Goal: Navigation & Orientation: Find specific page/section

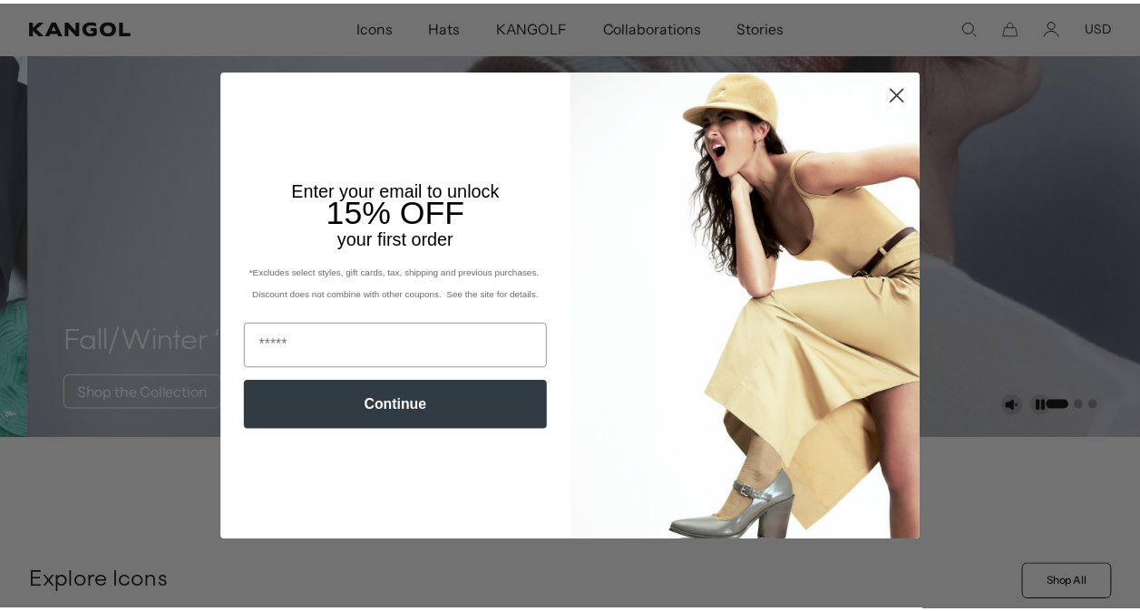
scroll to position [0, 374]
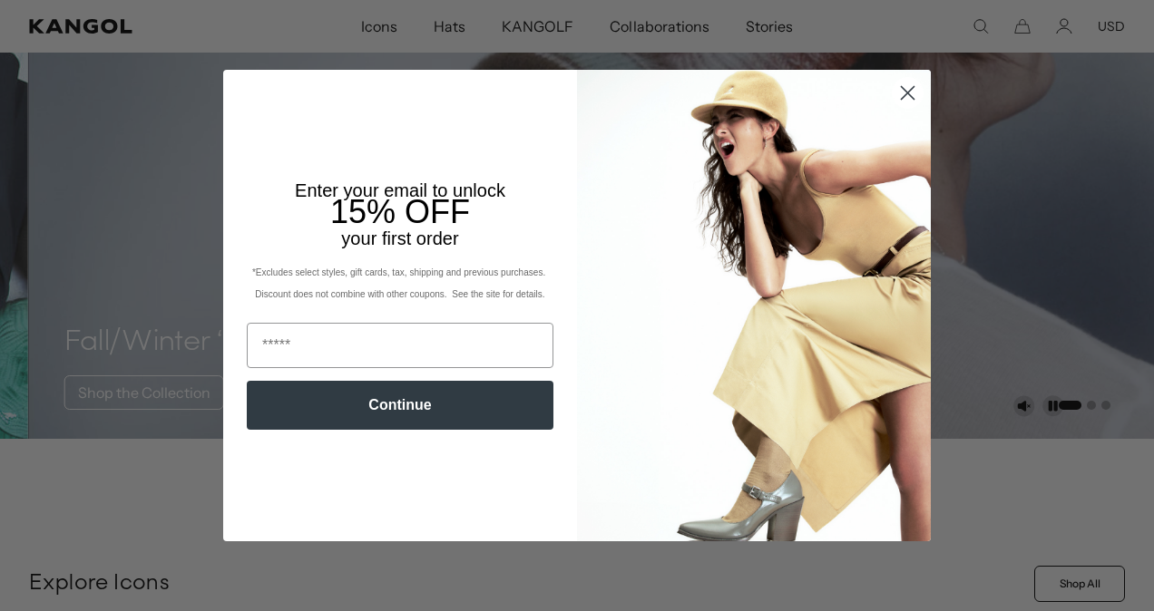
click at [899, 87] on circle "Close dialog" at bounding box center [907, 93] width 30 height 30
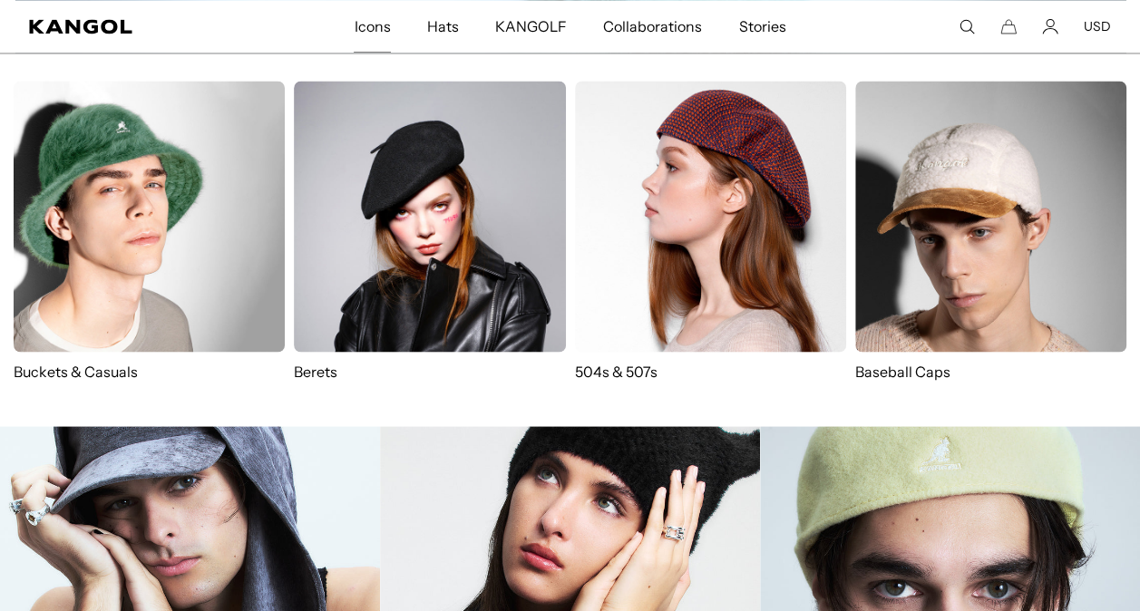
scroll to position [0, 0]
click at [696, 173] on img at bounding box center [710, 216] width 271 height 271
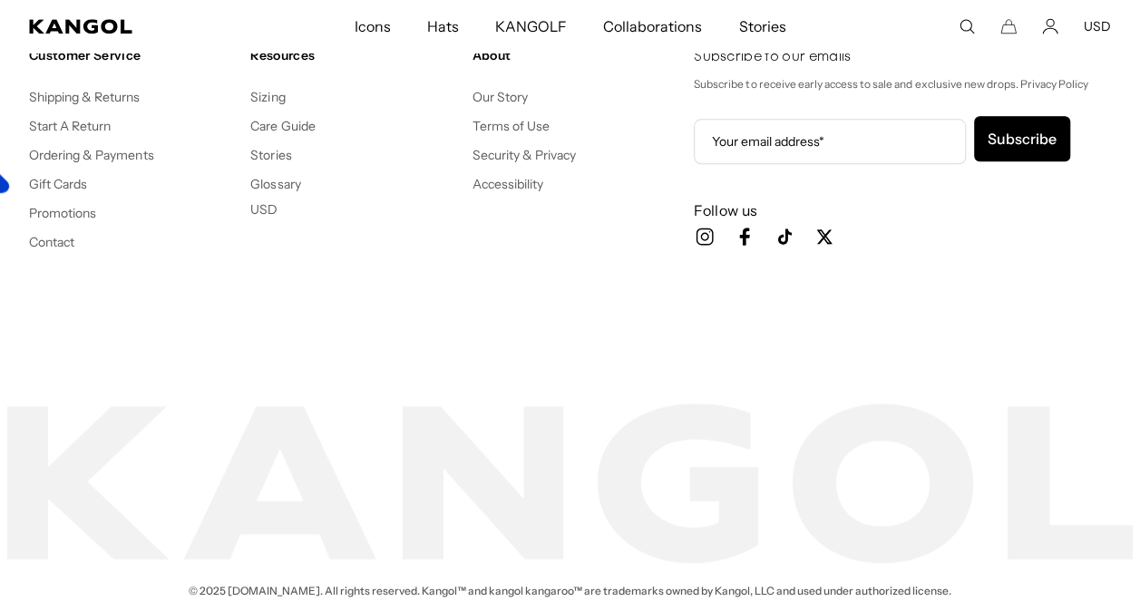
scroll to position [4262, 0]
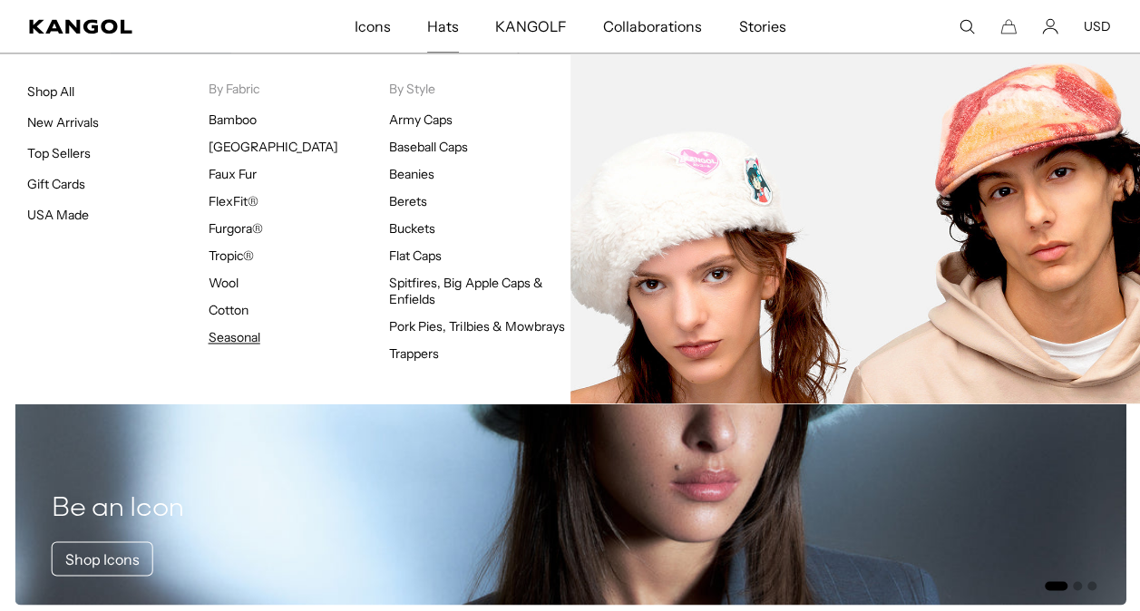
scroll to position [0, 374]
click at [230, 334] on link "Seasonal" at bounding box center [235, 337] width 52 height 16
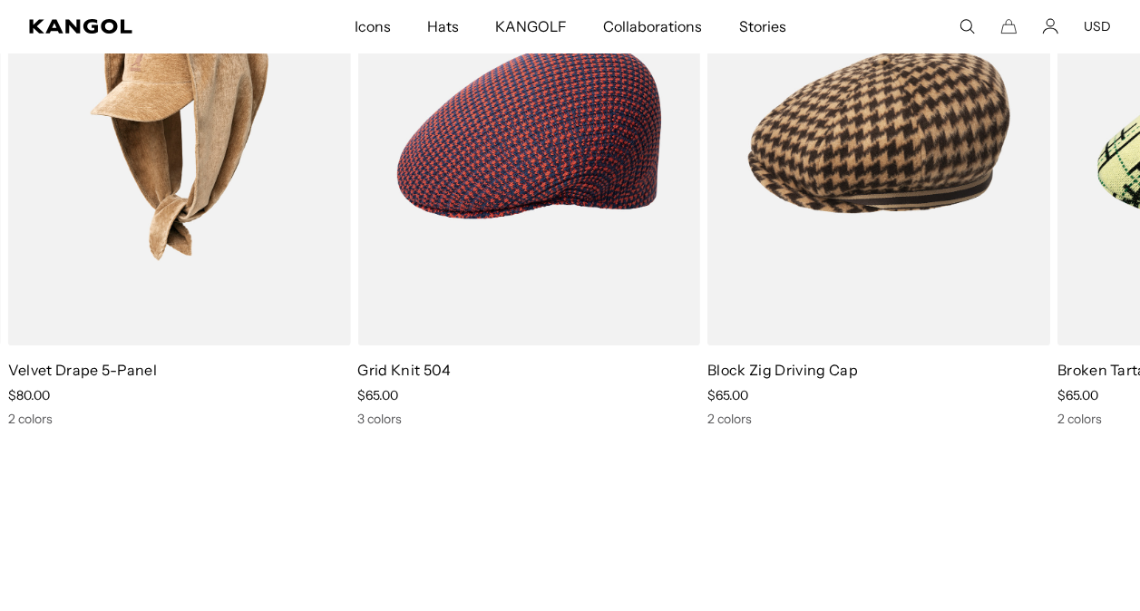
scroll to position [3899, 0]
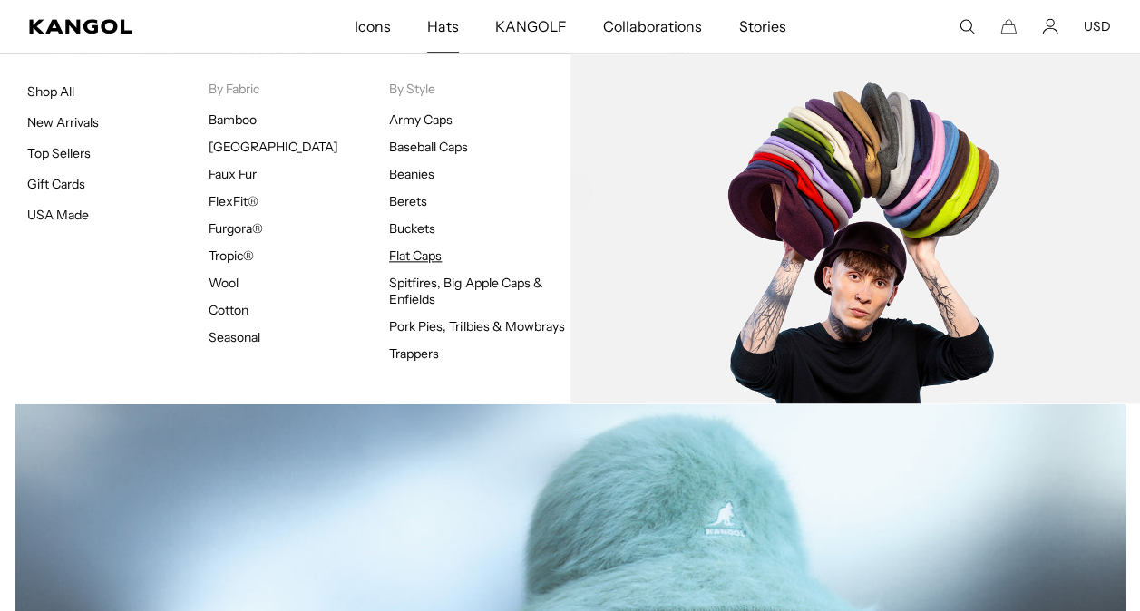
click at [407, 249] on link "Flat Caps" at bounding box center [415, 256] width 53 height 16
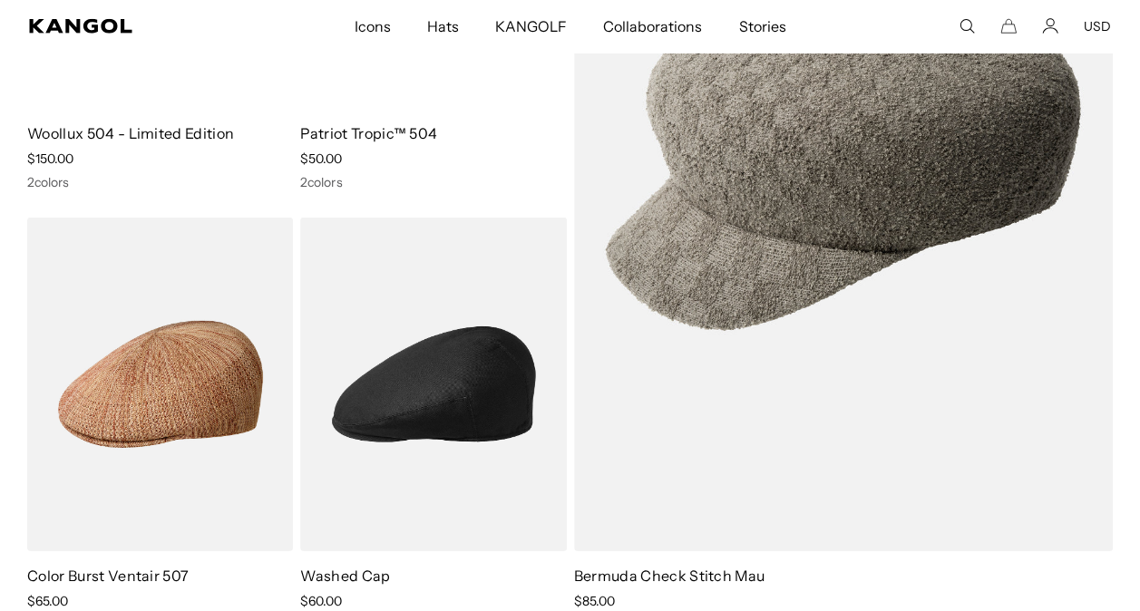
scroll to position [5985, 0]
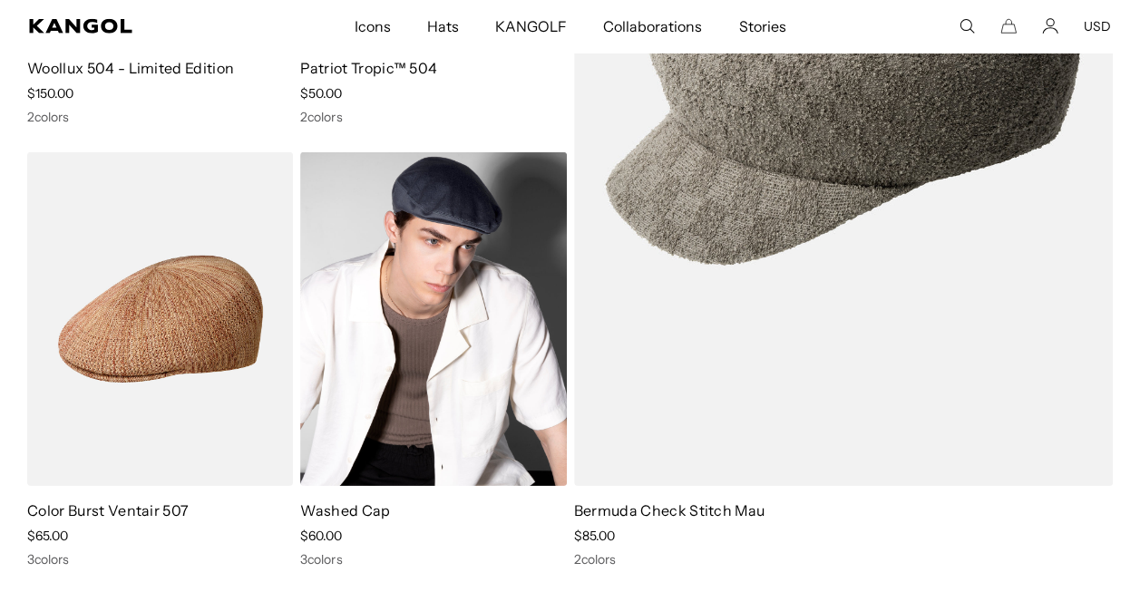
click at [426, 296] on img at bounding box center [433, 319] width 266 height 334
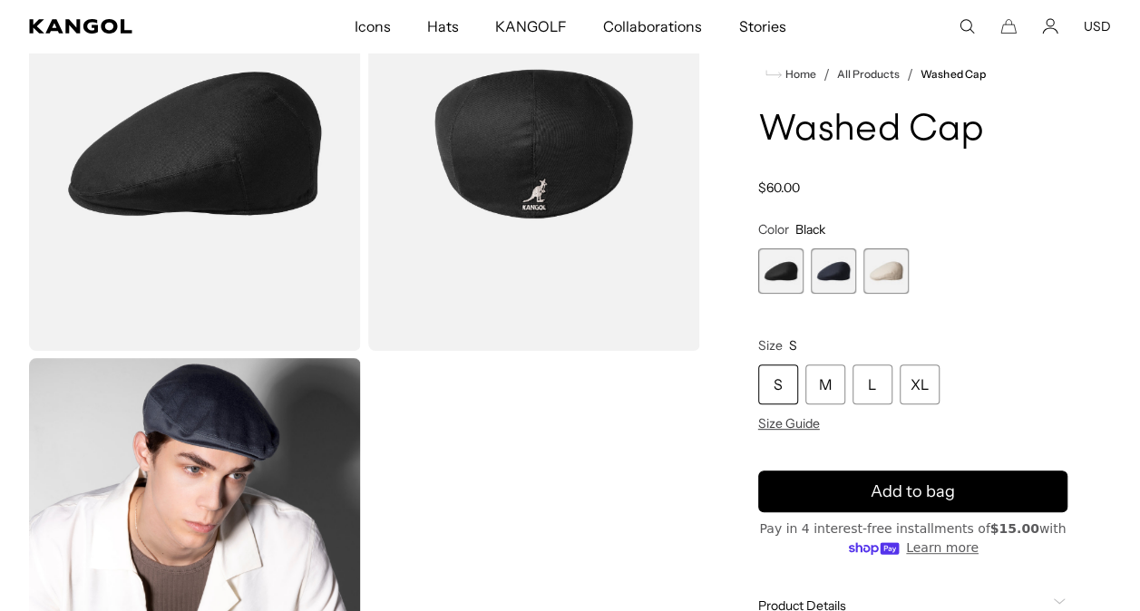
click at [511, 175] on img "Gallery Viewer" at bounding box center [534, 144] width 332 height 414
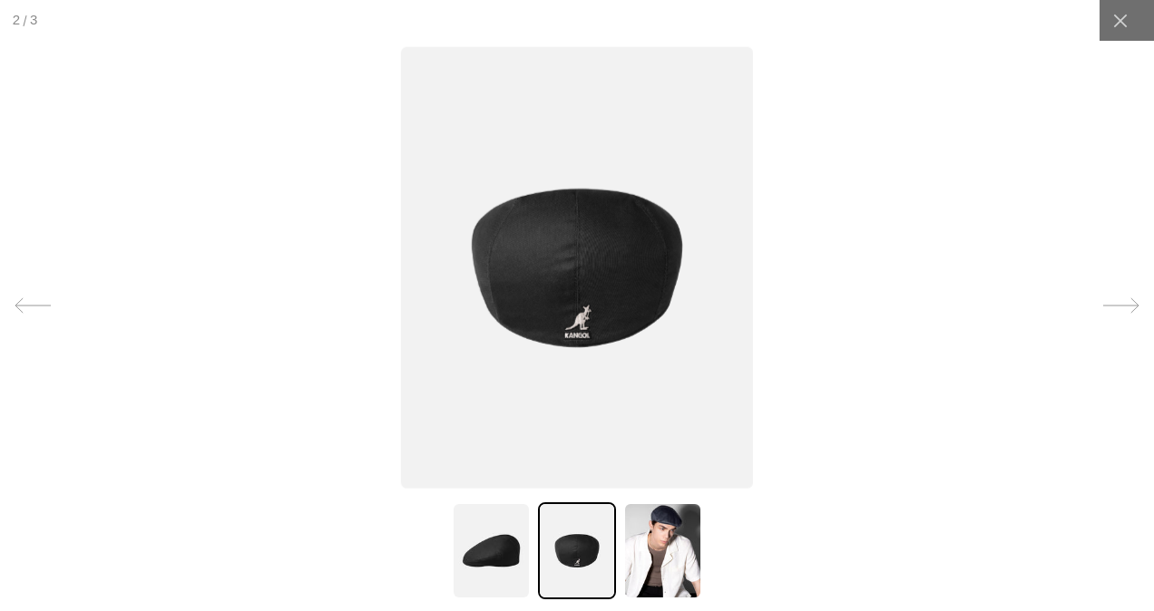
scroll to position [0, 374]
click at [482, 572] on img at bounding box center [491, 550] width 78 height 97
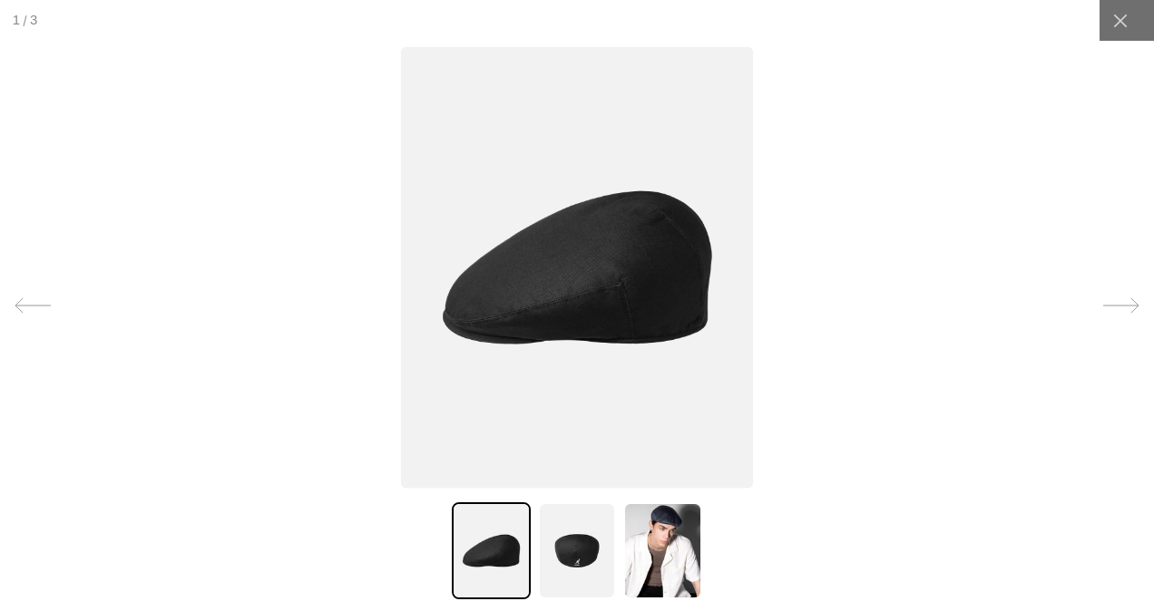
click at [661, 544] on img at bounding box center [662, 550] width 78 height 97
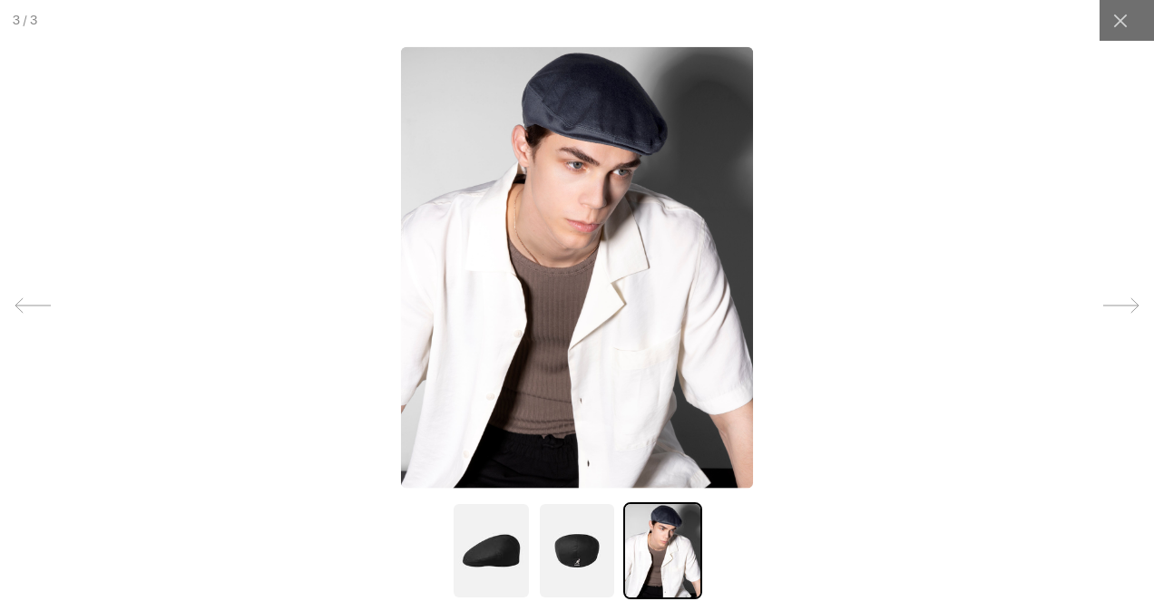
scroll to position [0, 0]
click at [582, 540] on img at bounding box center [577, 550] width 78 height 97
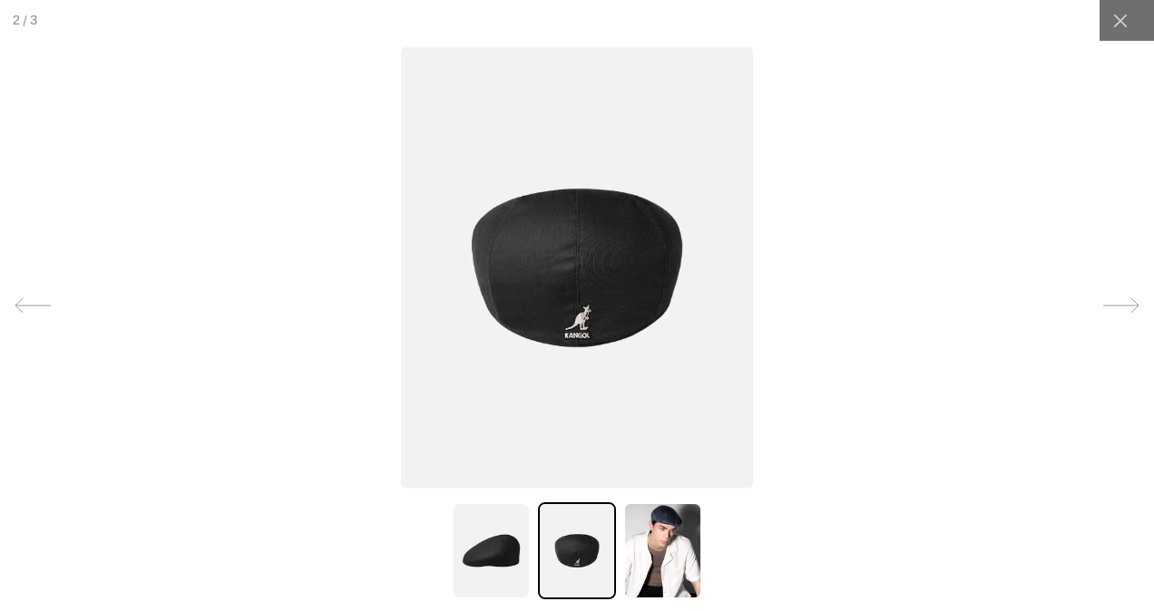
scroll to position [0, 374]
